Goal: Information Seeking & Learning: Learn about a topic

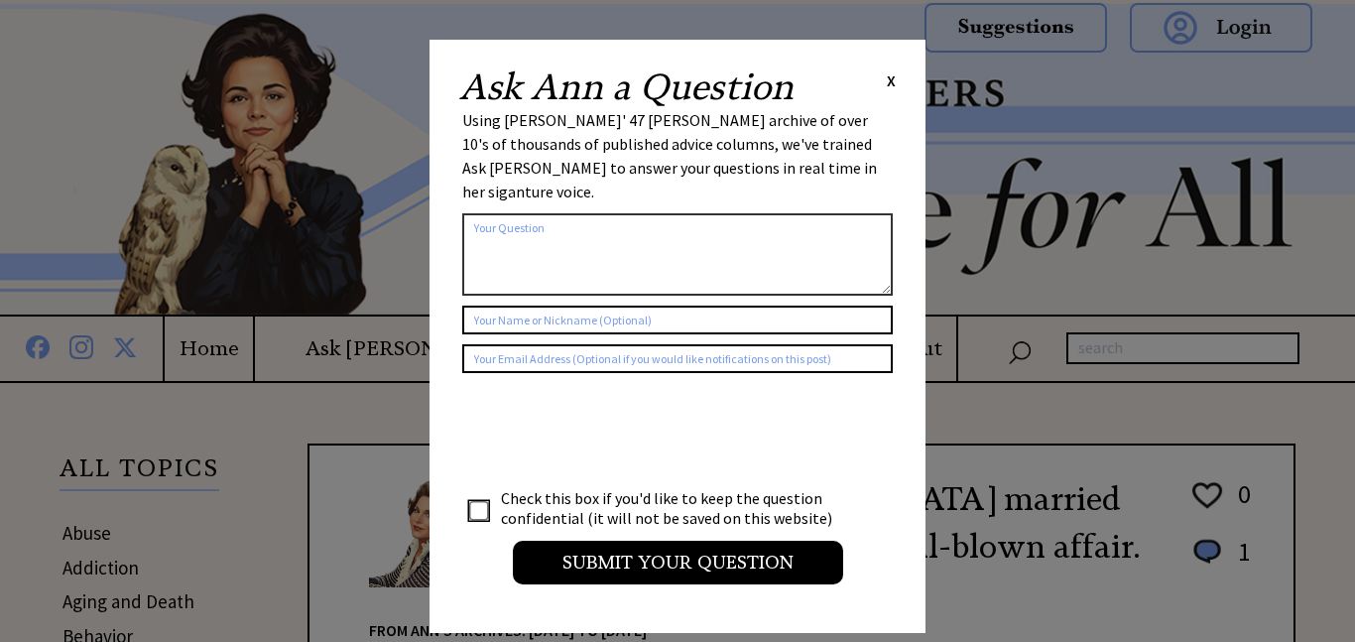
click at [891, 87] on span "X" at bounding box center [891, 80] width 9 height 20
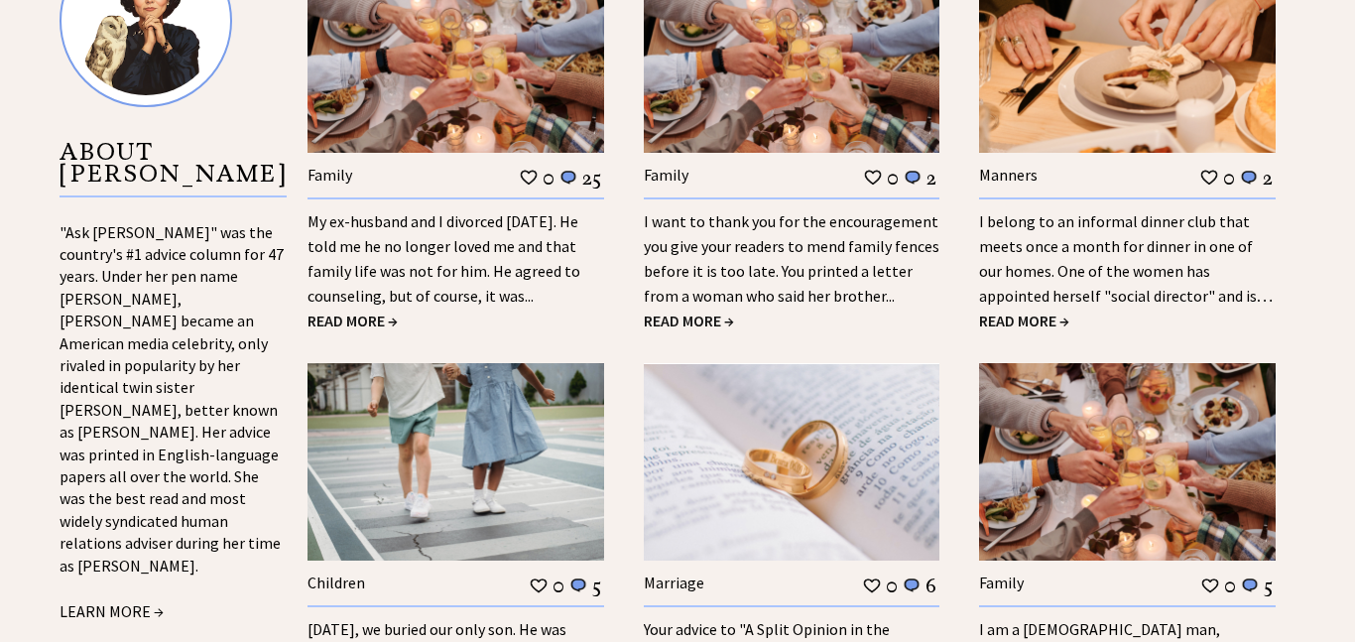
scroll to position [2070, 0]
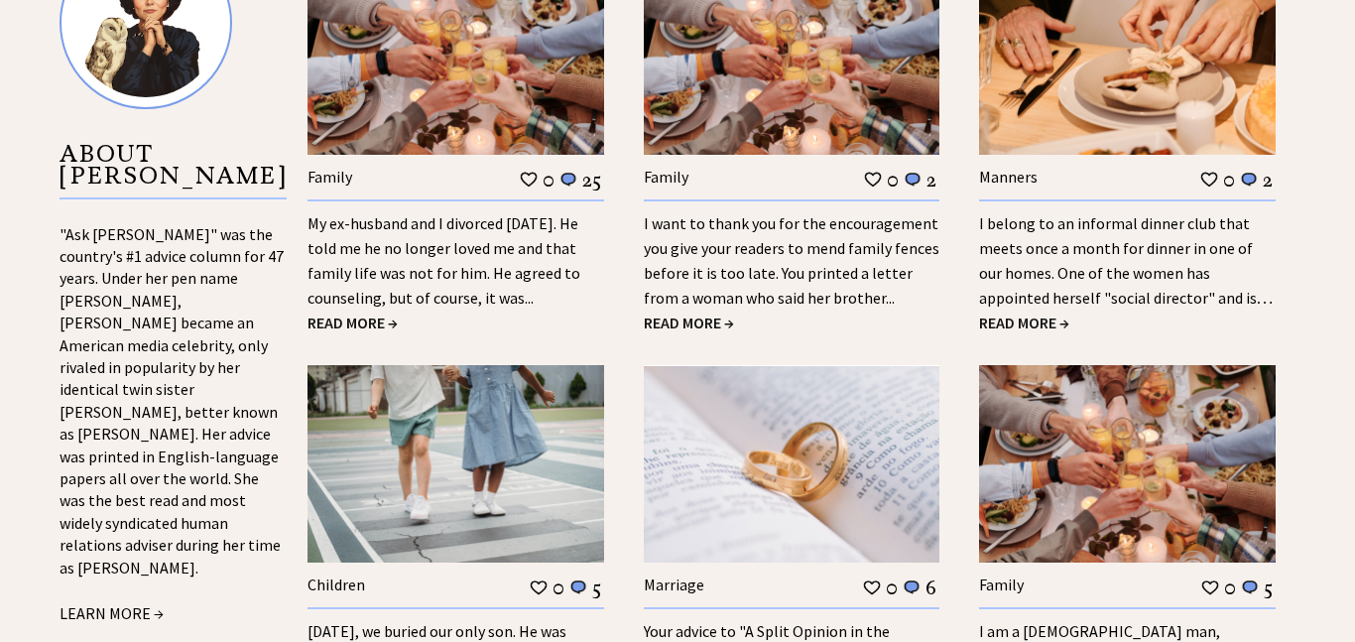
click at [1208, 242] on link "I belong to an informal dinner club that meets once a month for dinner in one o…" at bounding box center [1126, 272] width 294 height 119
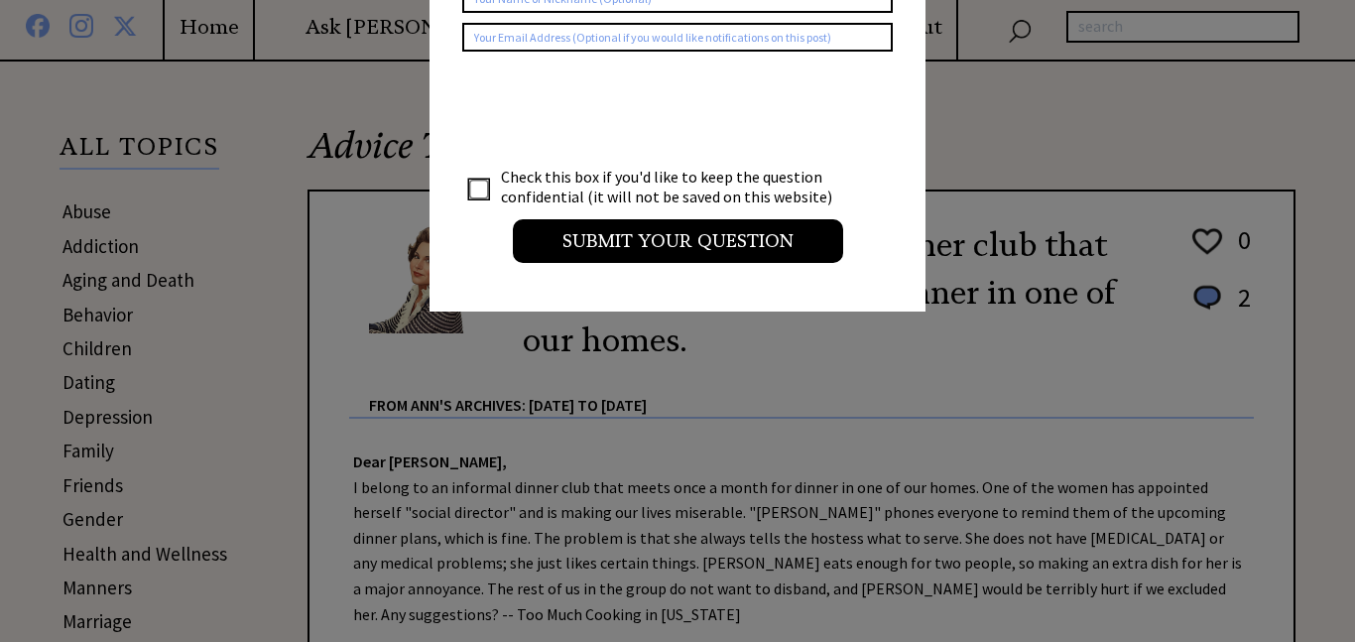
scroll to position [332, 0]
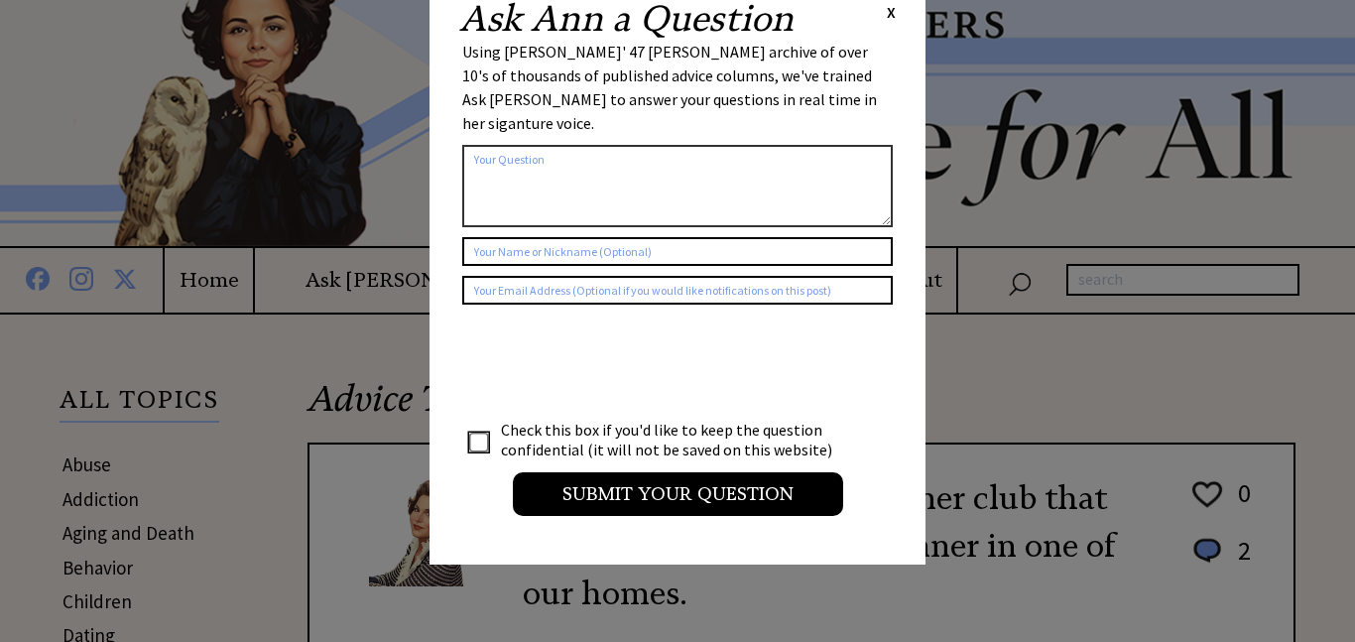
scroll to position [0, 0]
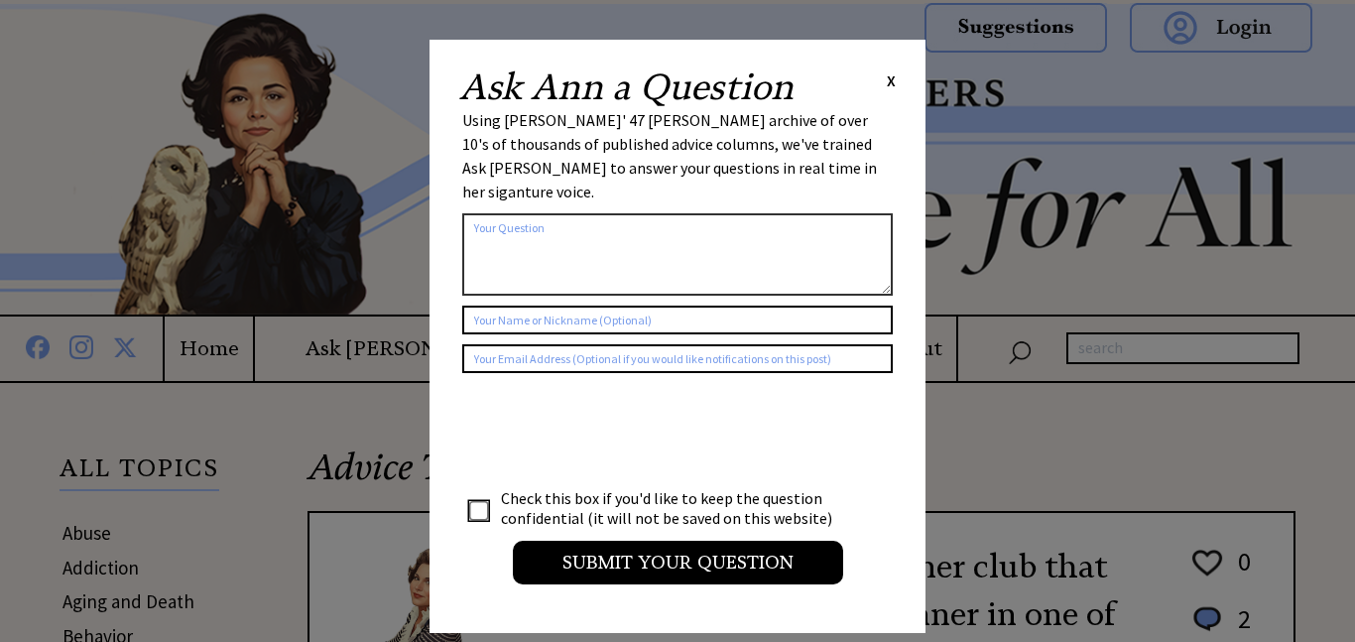
click at [893, 83] on span "X" at bounding box center [891, 80] width 9 height 20
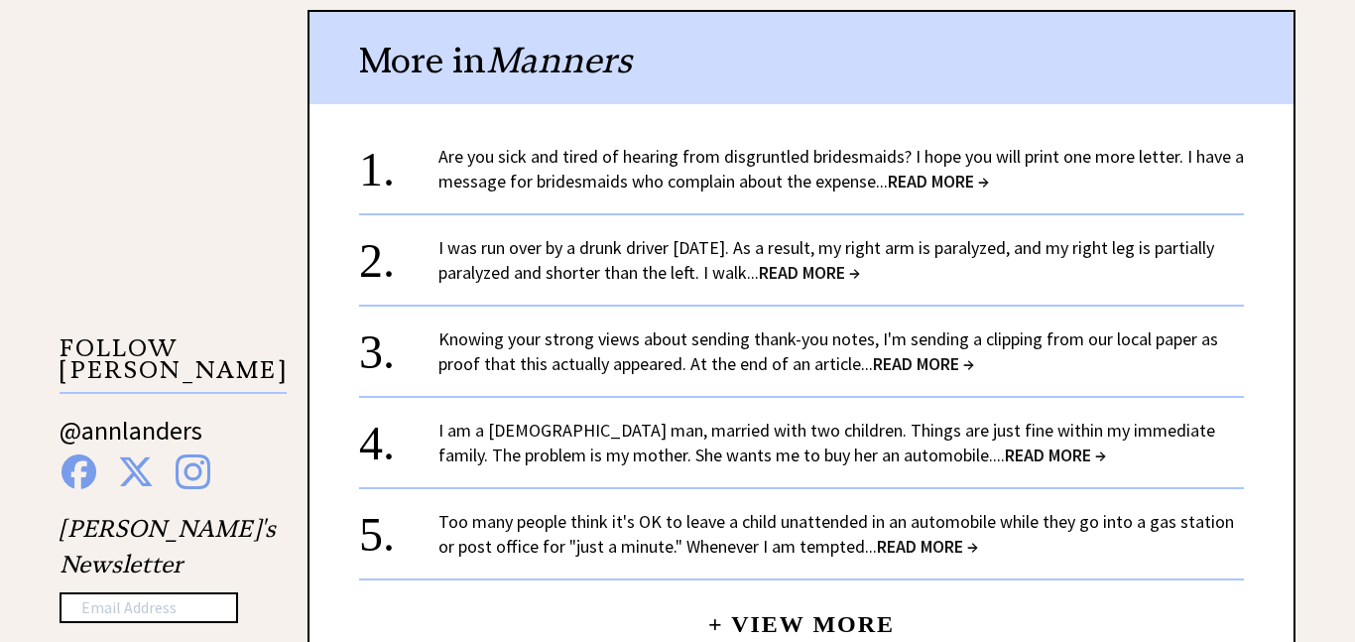
scroll to position [1705, 0]
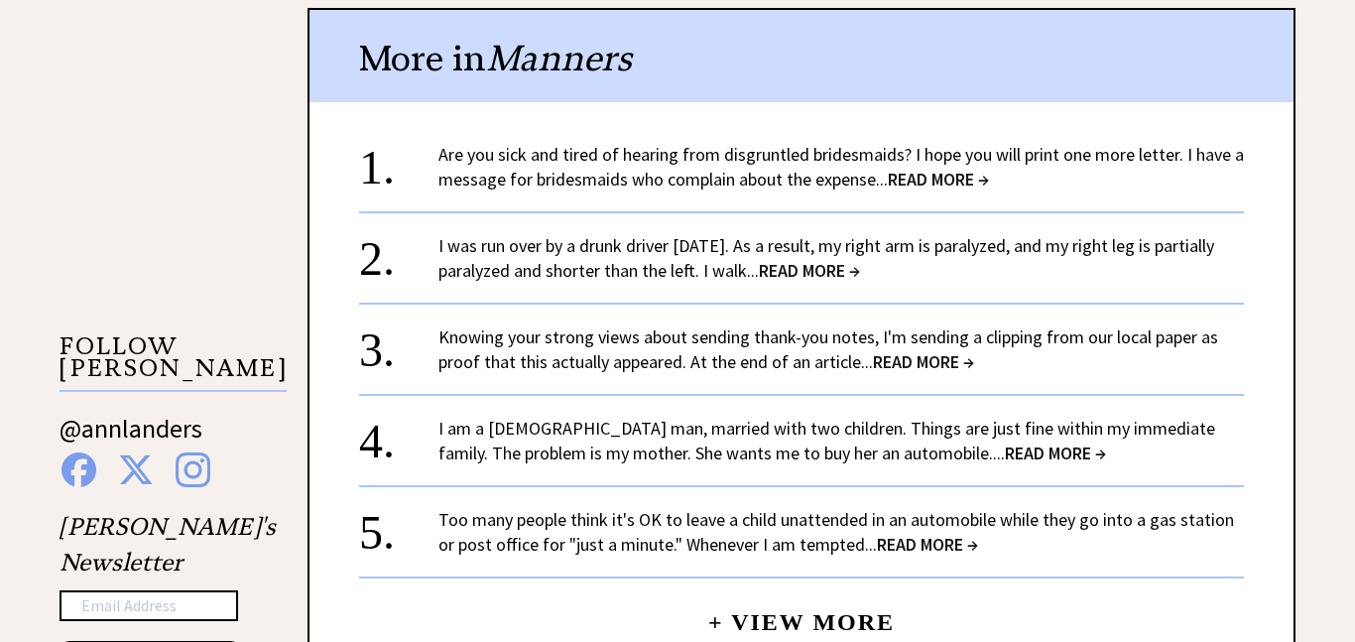
click at [972, 168] on span "READ MORE →" at bounding box center [938, 179] width 101 height 23
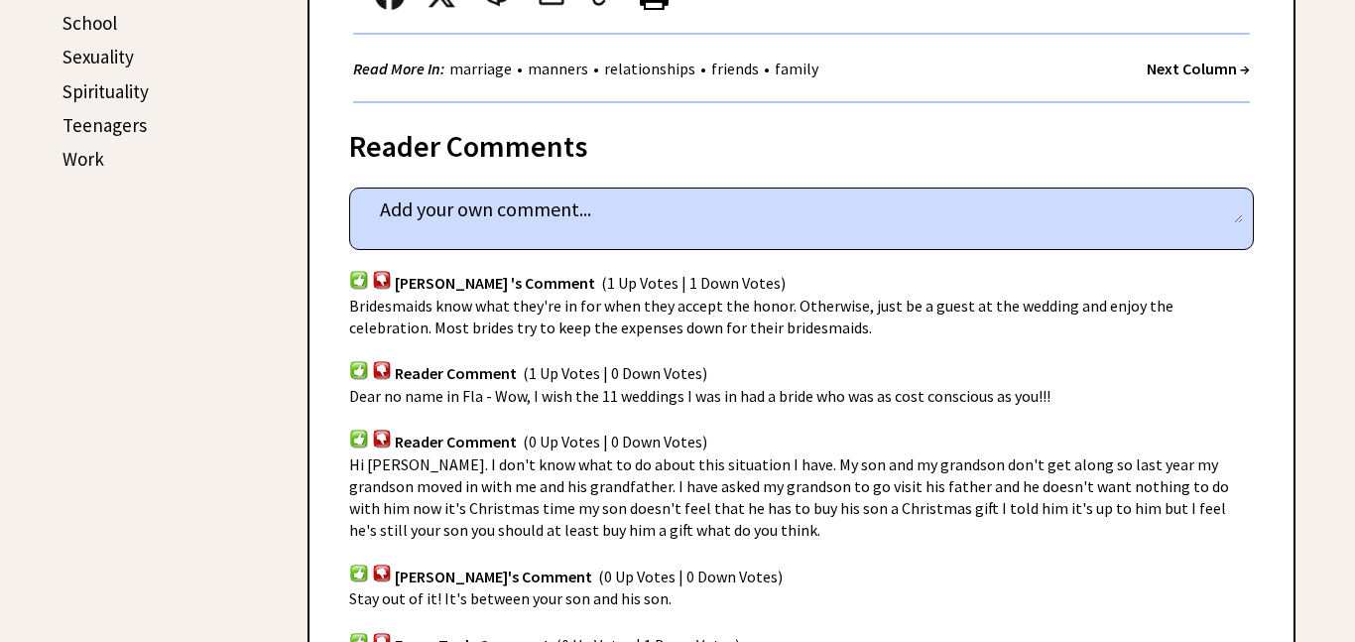
scroll to position [1129, 0]
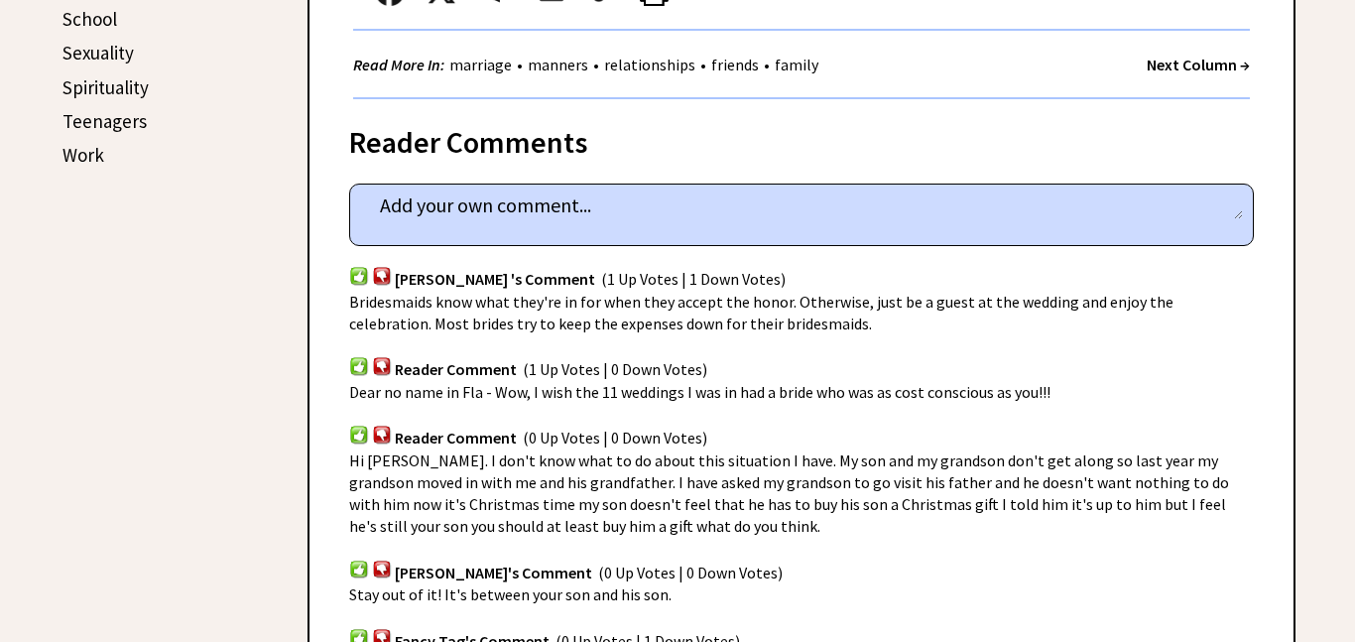
click at [1198, 417] on div "Reader Comment (0 Up Votes | 0 Down Votes)" at bounding box center [801, 426] width 904 height 47
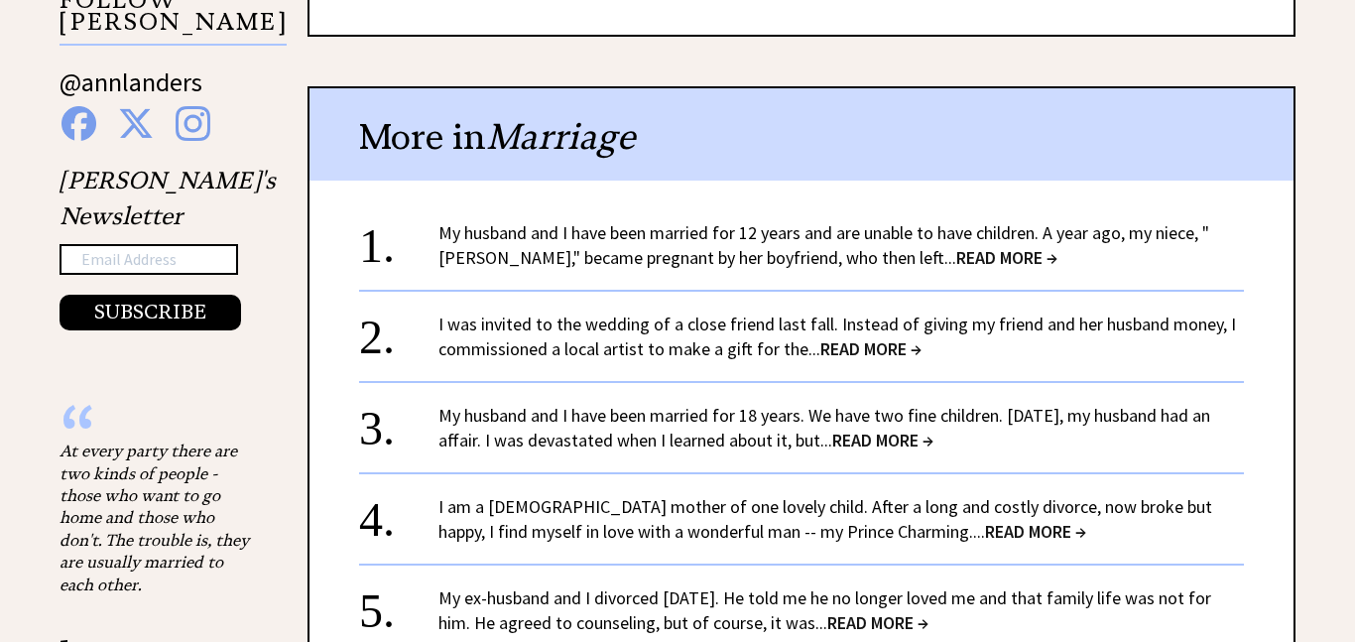
scroll to position [2034, 0]
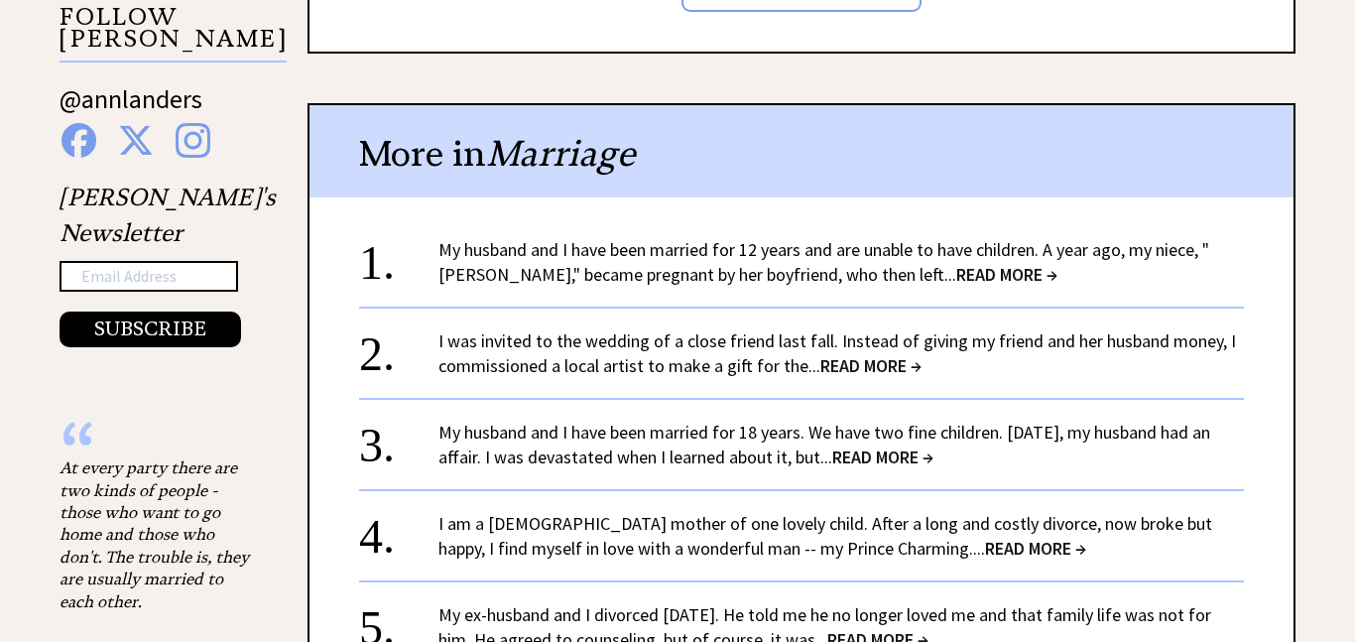
click at [977, 370] on div "I was invited to the wedding of a close friend last fall. Instead of giving my …" at bounding box center [840, 353] width 805 height 50
click at [800, 360] on link "I was invited to the wedding of a close friend last fall. Instead of giving my …" at bounding box center [836, 353] width 797 height 48
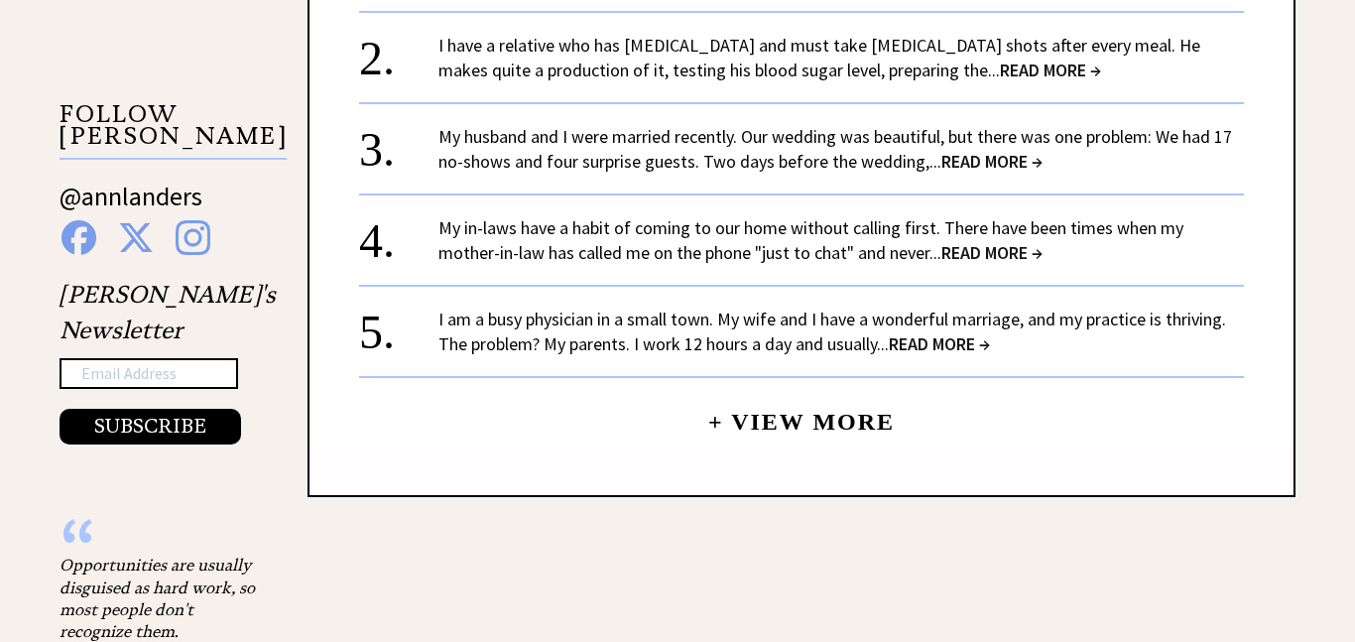
scroll to position [1745, 0]
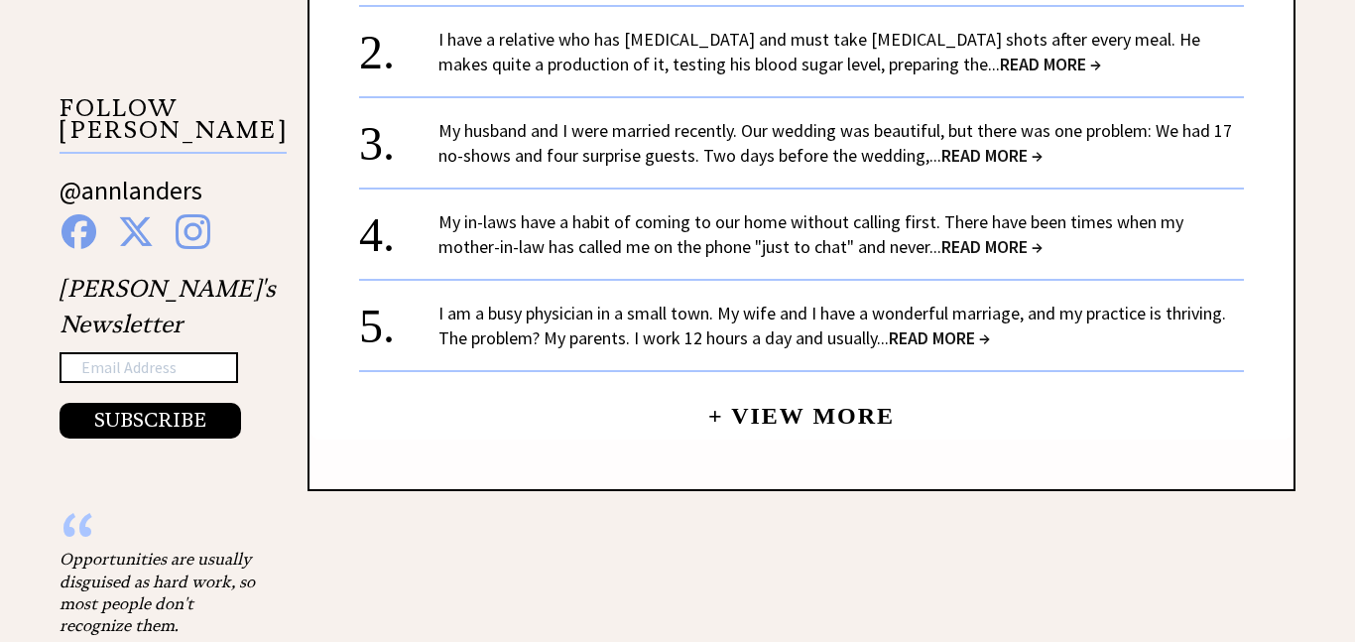
click at [1157, 319] on link "I am a busy physician in a small town. My wife and I have a wonderful marriage,…" at bounding box center [831, 325] width 787 height 48
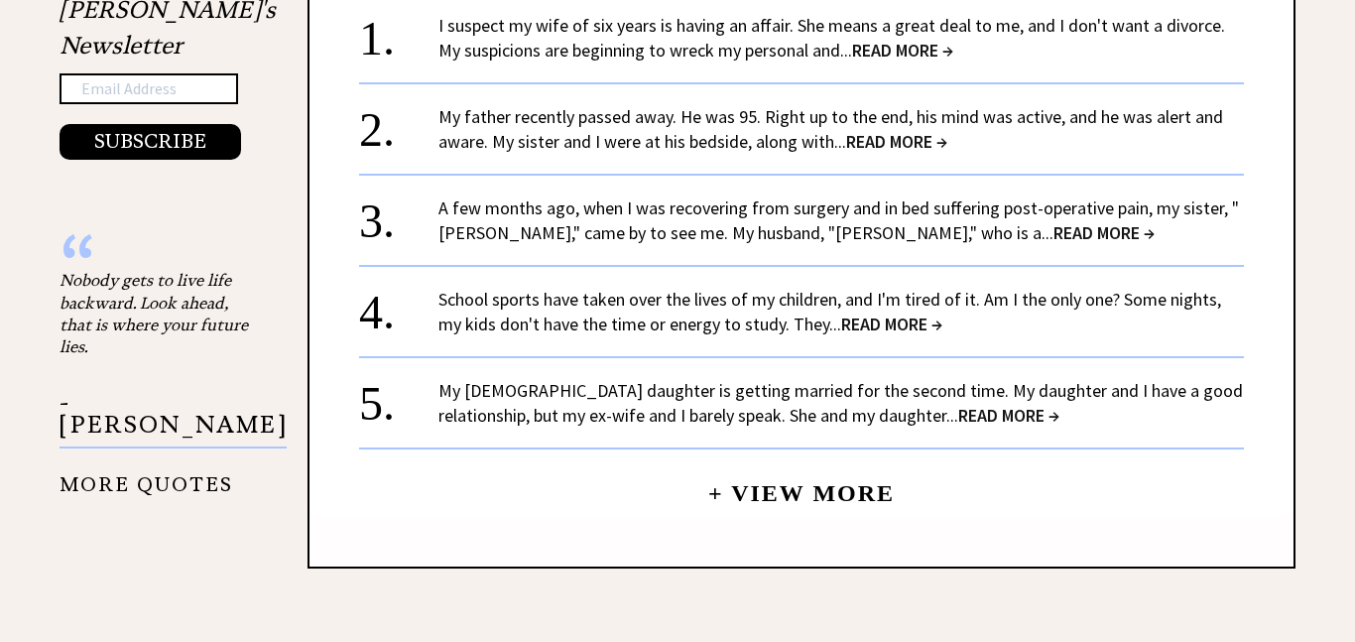
scroll to position [2224, 0]
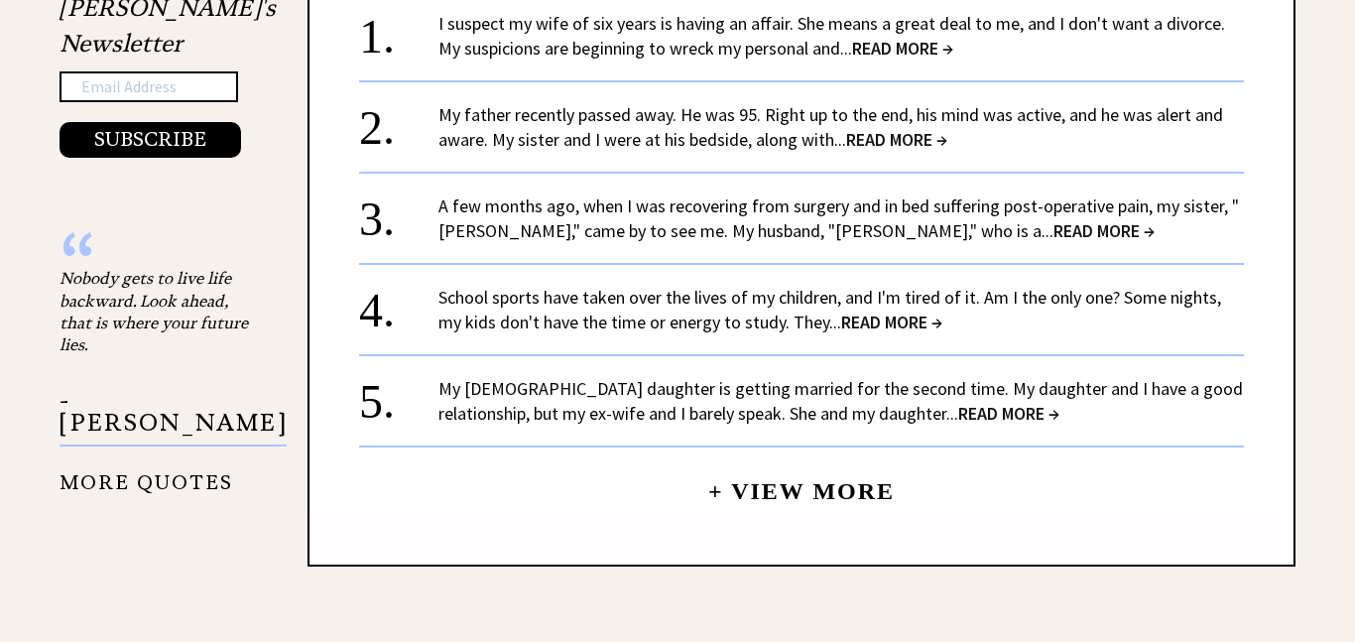
click at [821, 401] on link "My [DEMOGRAPHIC_DATA] daughter is getting married for the second time. My daugh…" at bounding box center [840, 401] width 804 height 48
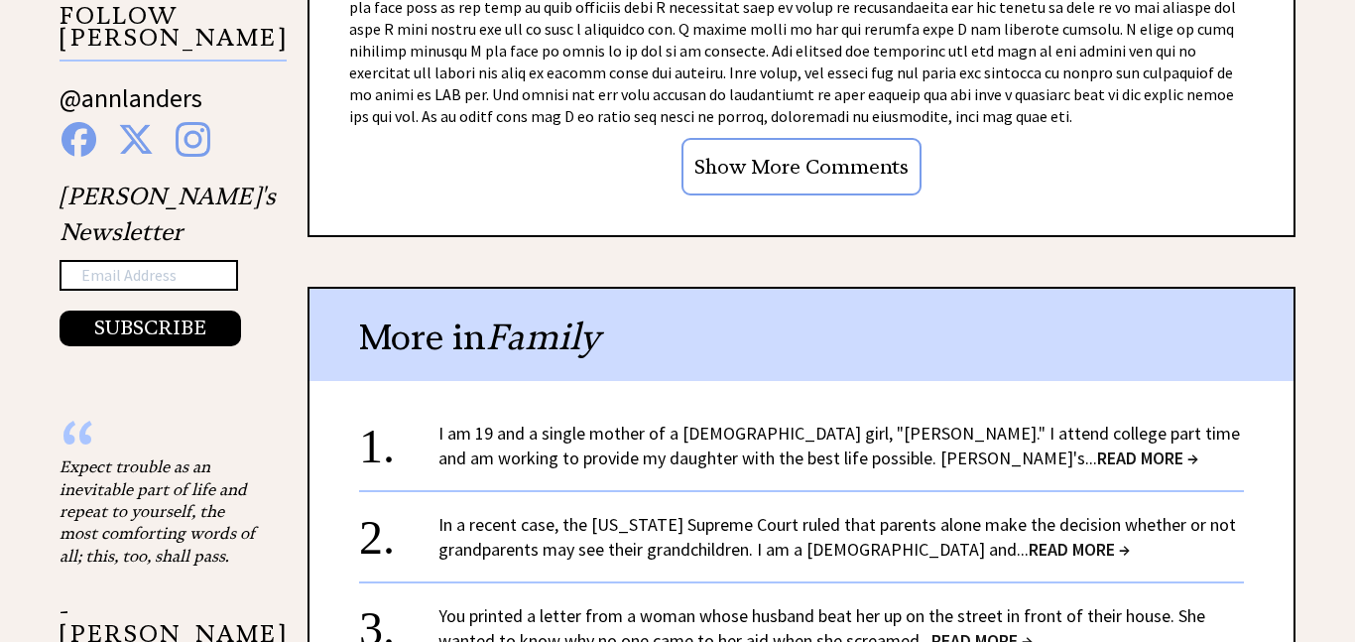
scroll to position [2032, 0]
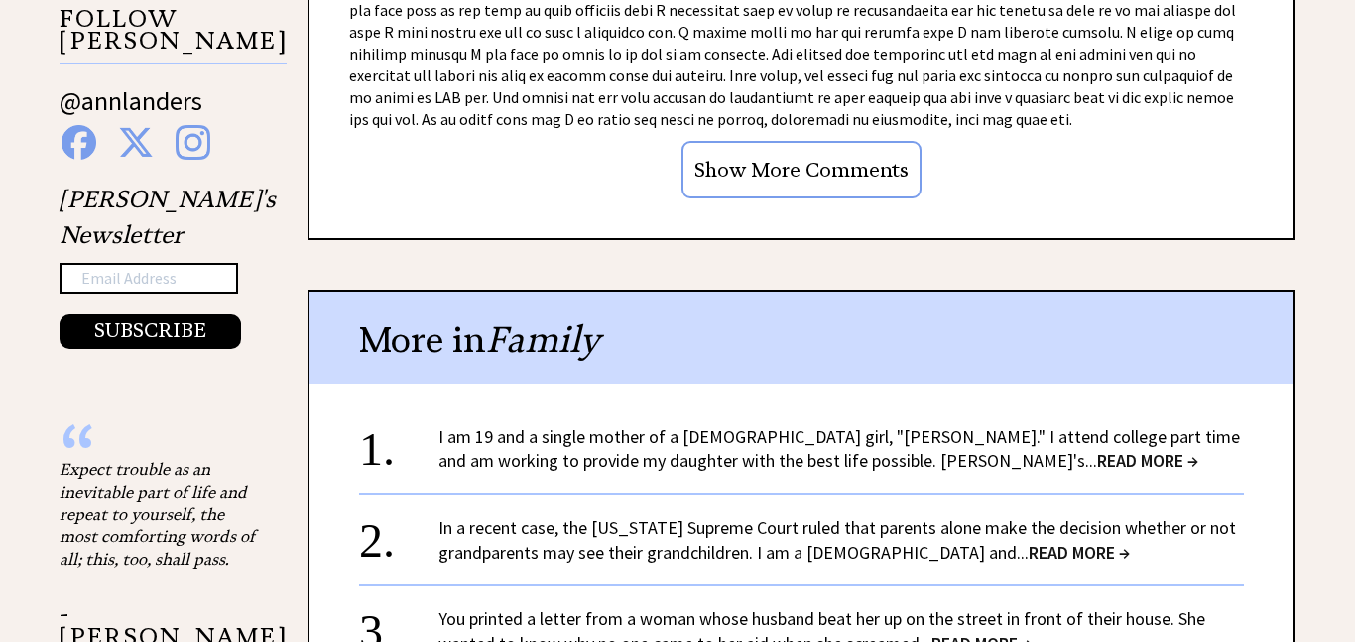
click at [1095, 424] on link "I am 19 and a single mother of a [DEMOGRAPHIC_DATA] girl, "[PERSON_NAME]." I at…" at bounding box center [838, 448] width 801 height 48
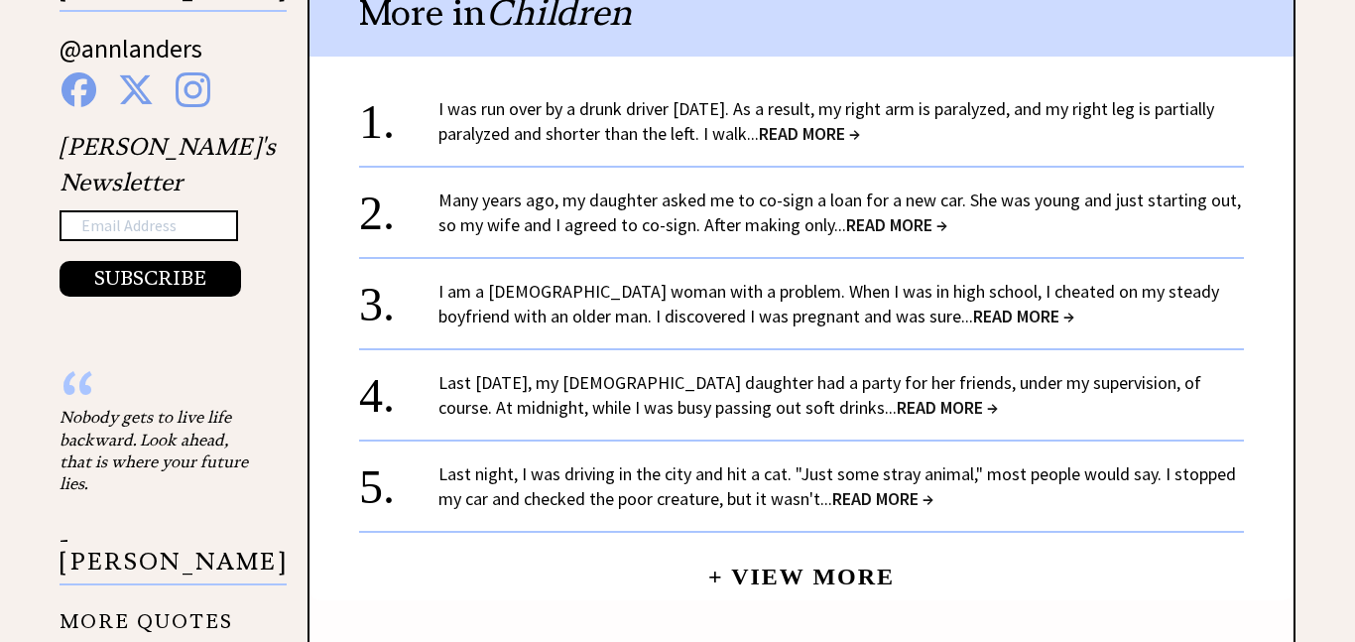
scroll to position [2234, 0]
click at [973, 370] on link "Last New Year's Eve, my 15-year-old daughter had a party for her friends, under…" at bounding box center [819, 394] width 763 height 48
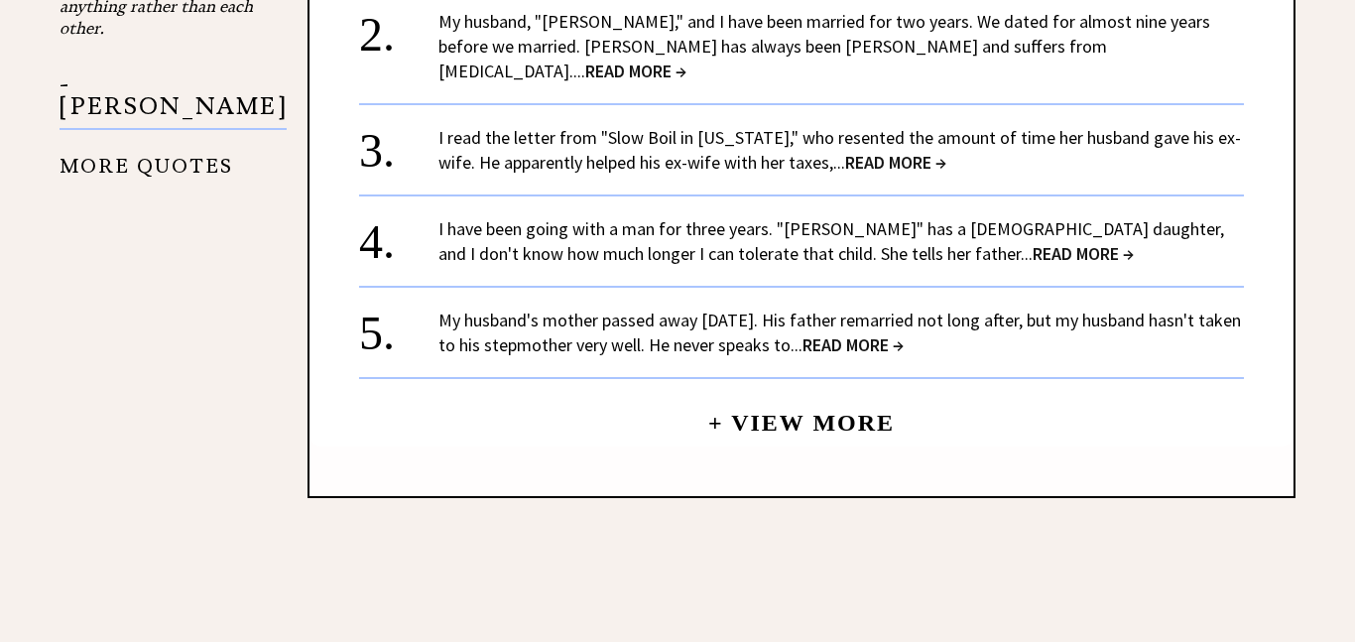
scroll to position [2333, 0]
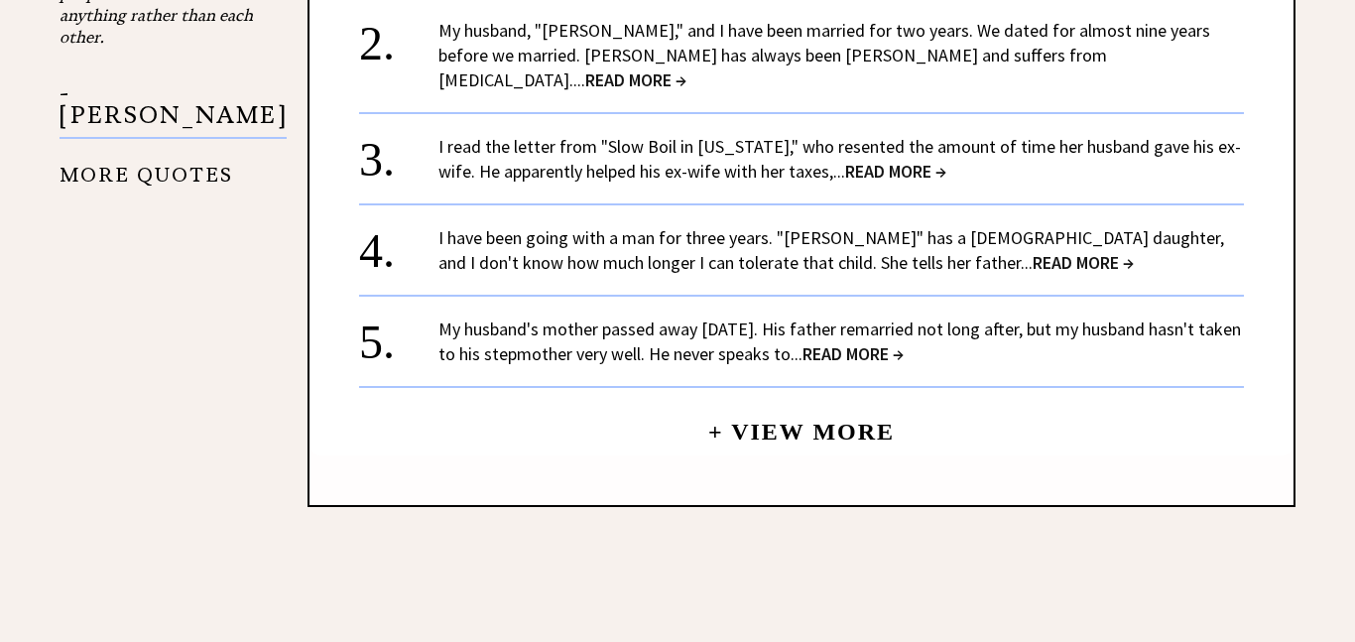
click at [839, 402] on link "+ View More" at bounding box center [801, 423] width 186 height 43
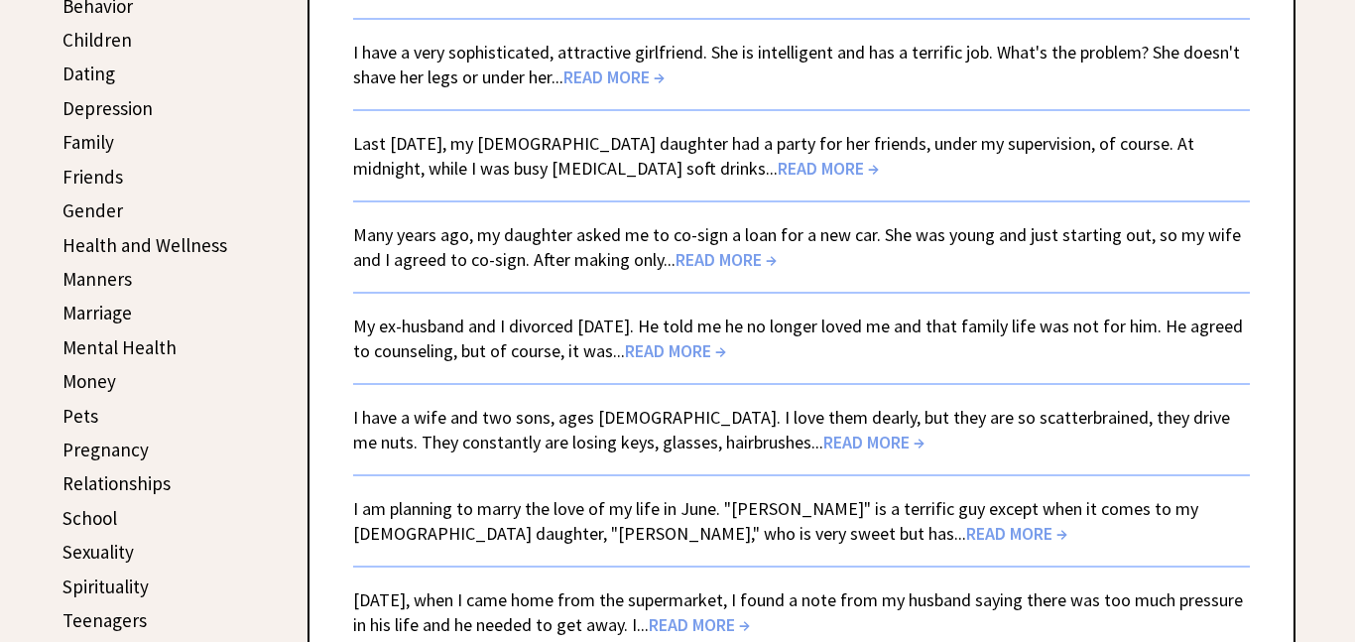
scroll to position [631, 0]
click at [941, 264] on div "Many years ago, my daughter asked me to co-sign a loan for a new car. She was y…" at bounding box center [801, 246] width 897 height 50
click at [735, 265] on span "READ MORE →" at bounding box center [725, 258] width 101 height 23
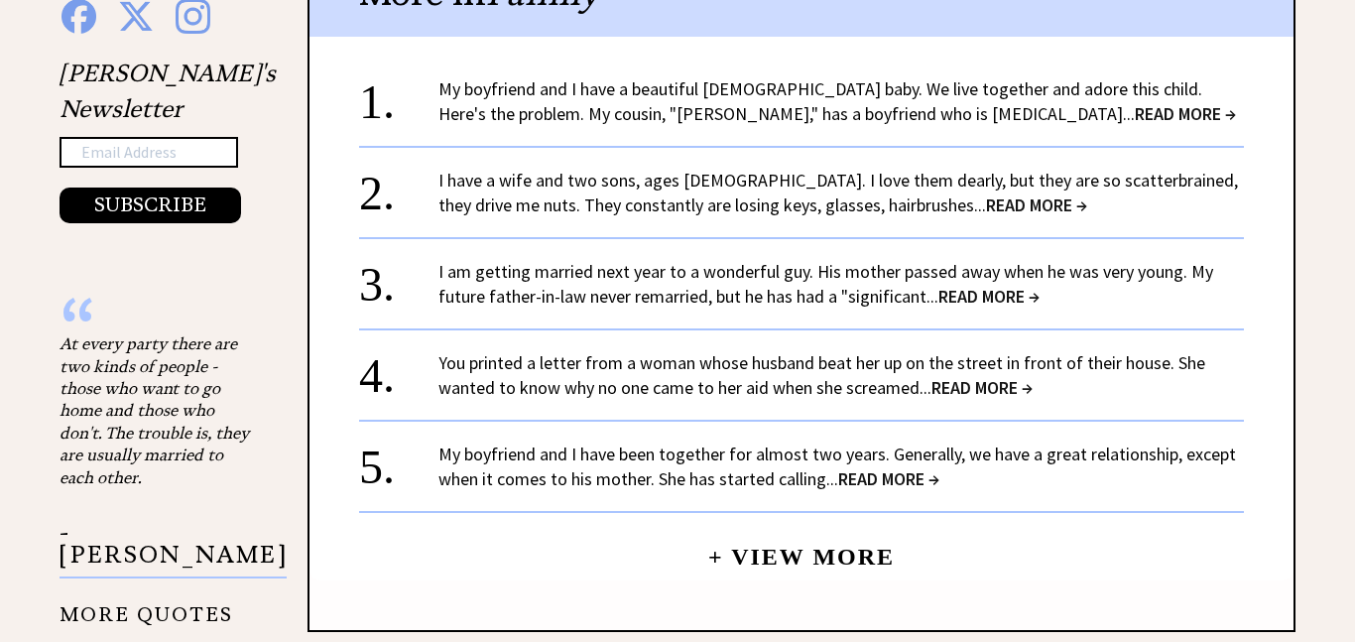
scroll to position [2156, 0]
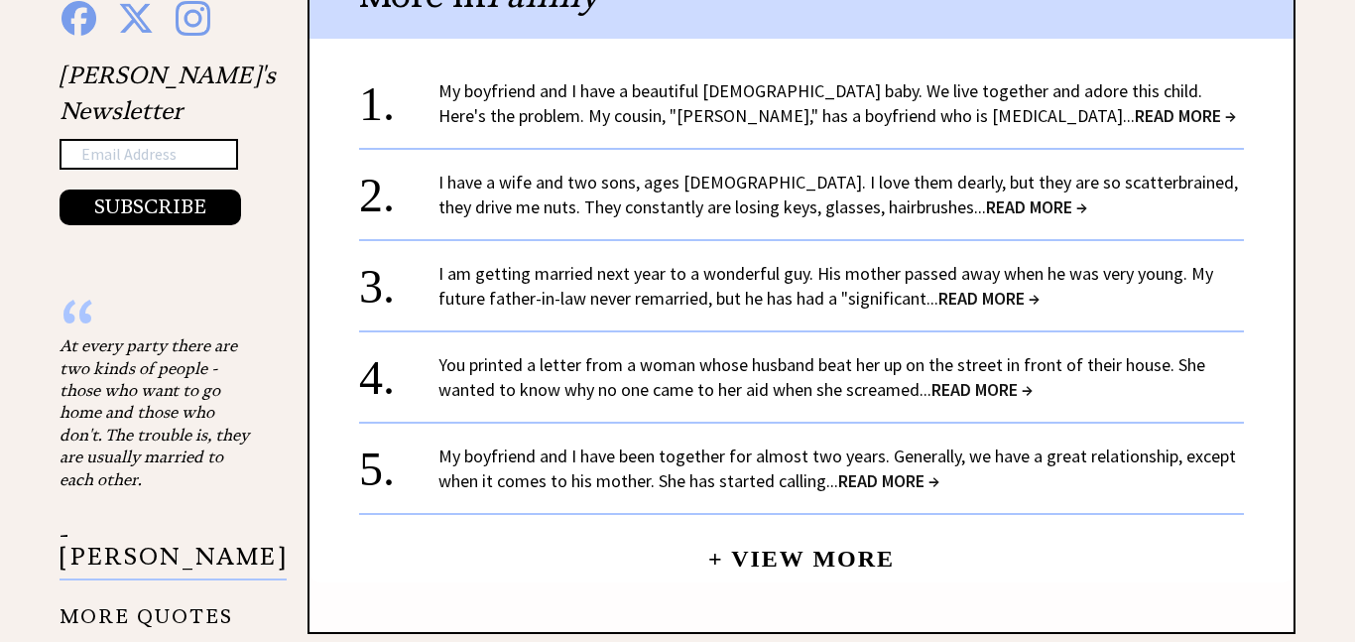
click at [1142, 373] on link "You printed a letter from a woman whose husband beat her up on the street in fr…" at bounding box center [821, 377] width 767 height 48
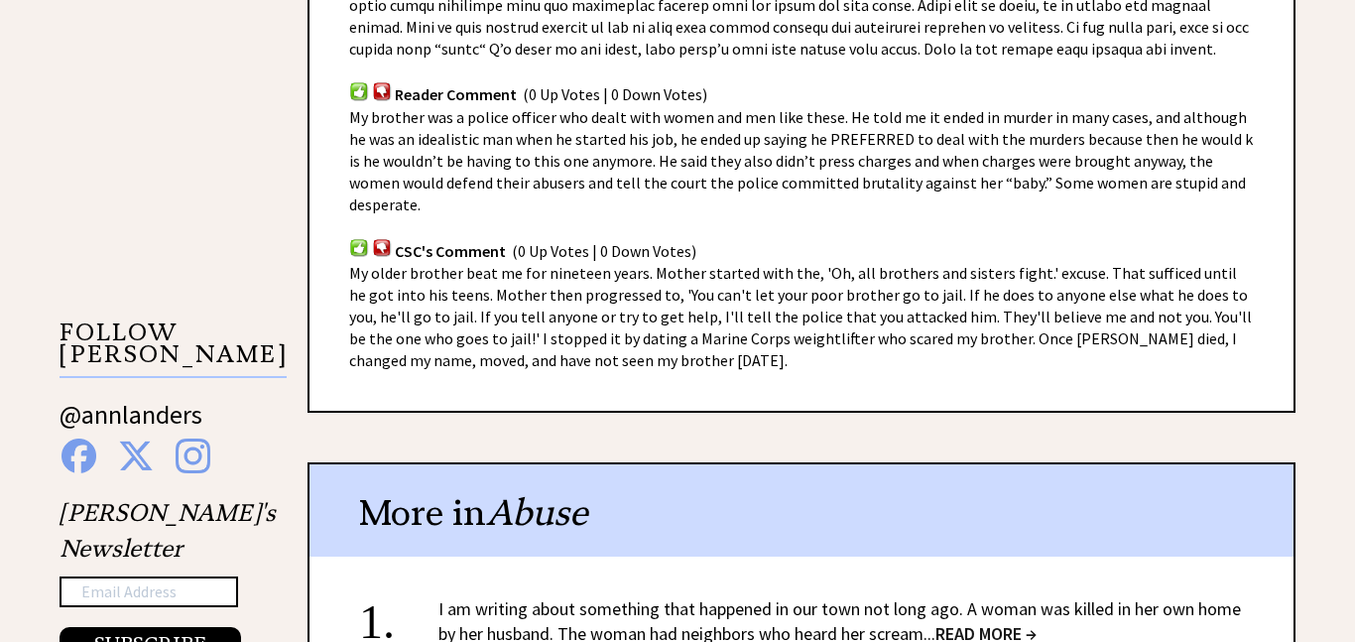
scroll to position [1862, 0]
